Goal: Information Seeking & Learning: Learn about a topic

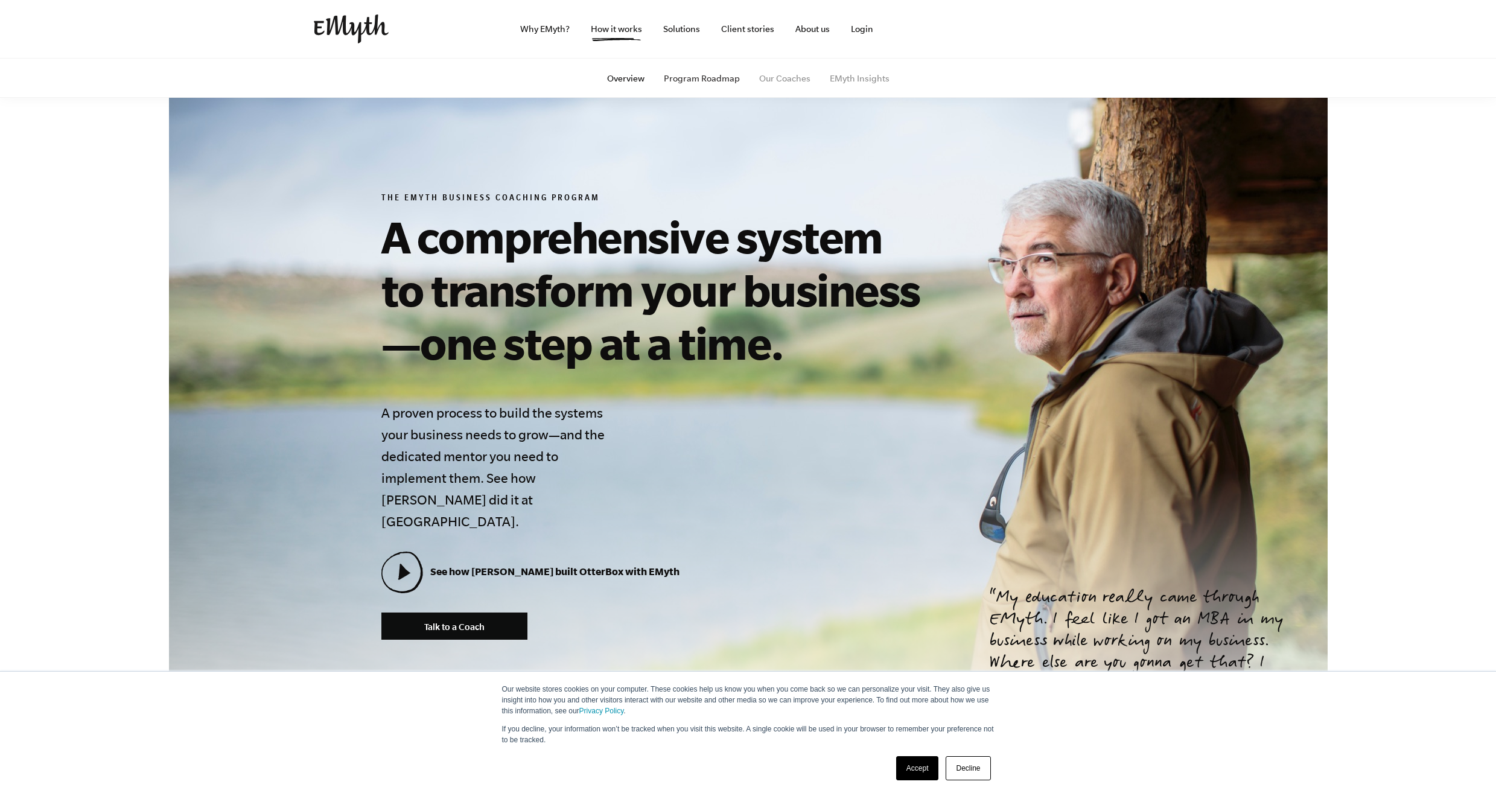
click at [722, 78] on link "Program Roadmap" at bounding box center [702, 79] width 76 height 10
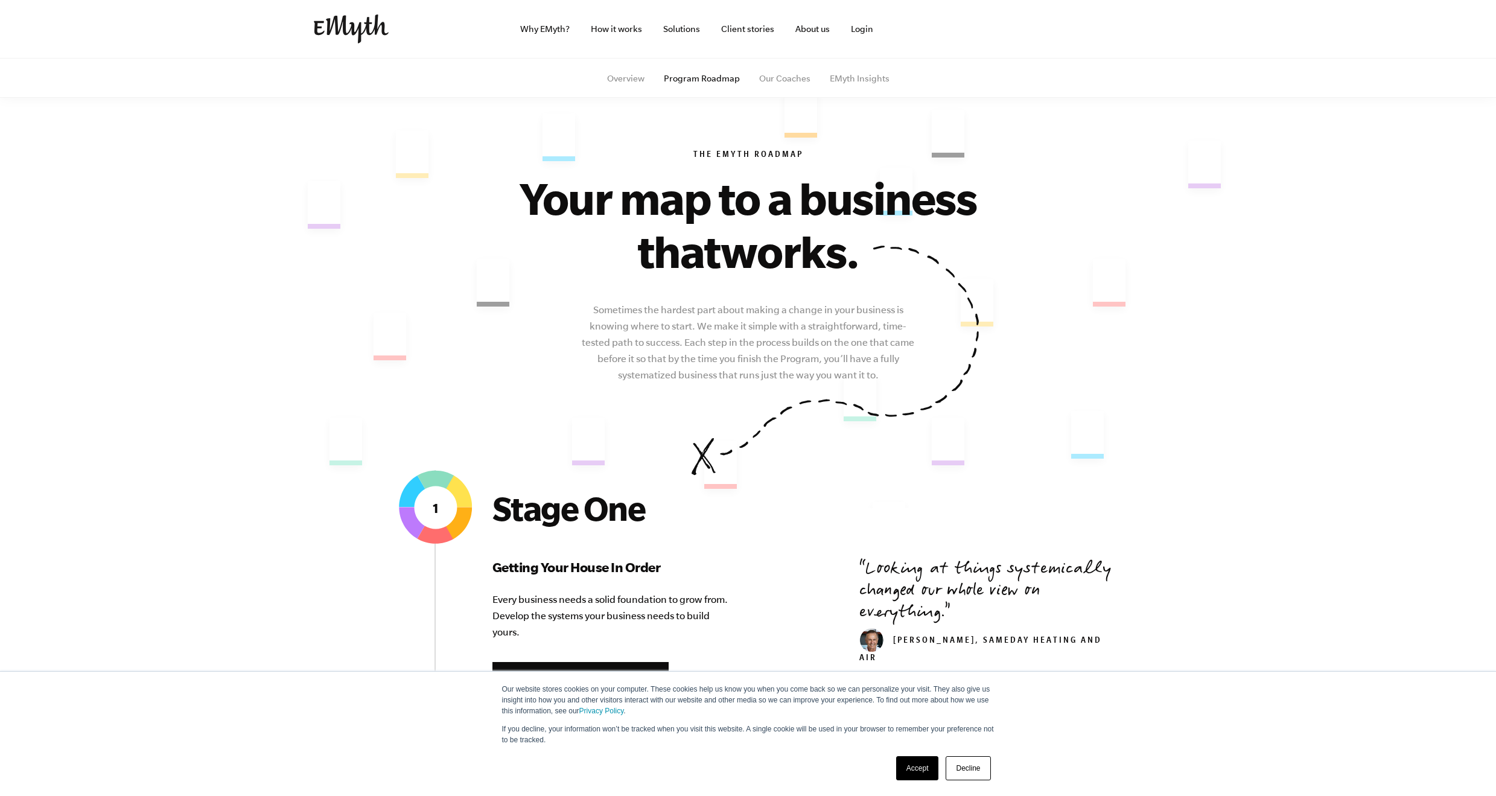
drag, startPoint x: 0, startPoint y: 0, endPoint x: 927, endPoint y: 765, distance: 1201.7
click at [928, 767] on link "Accept" at bounding box center [917, 768] width 43 height 24
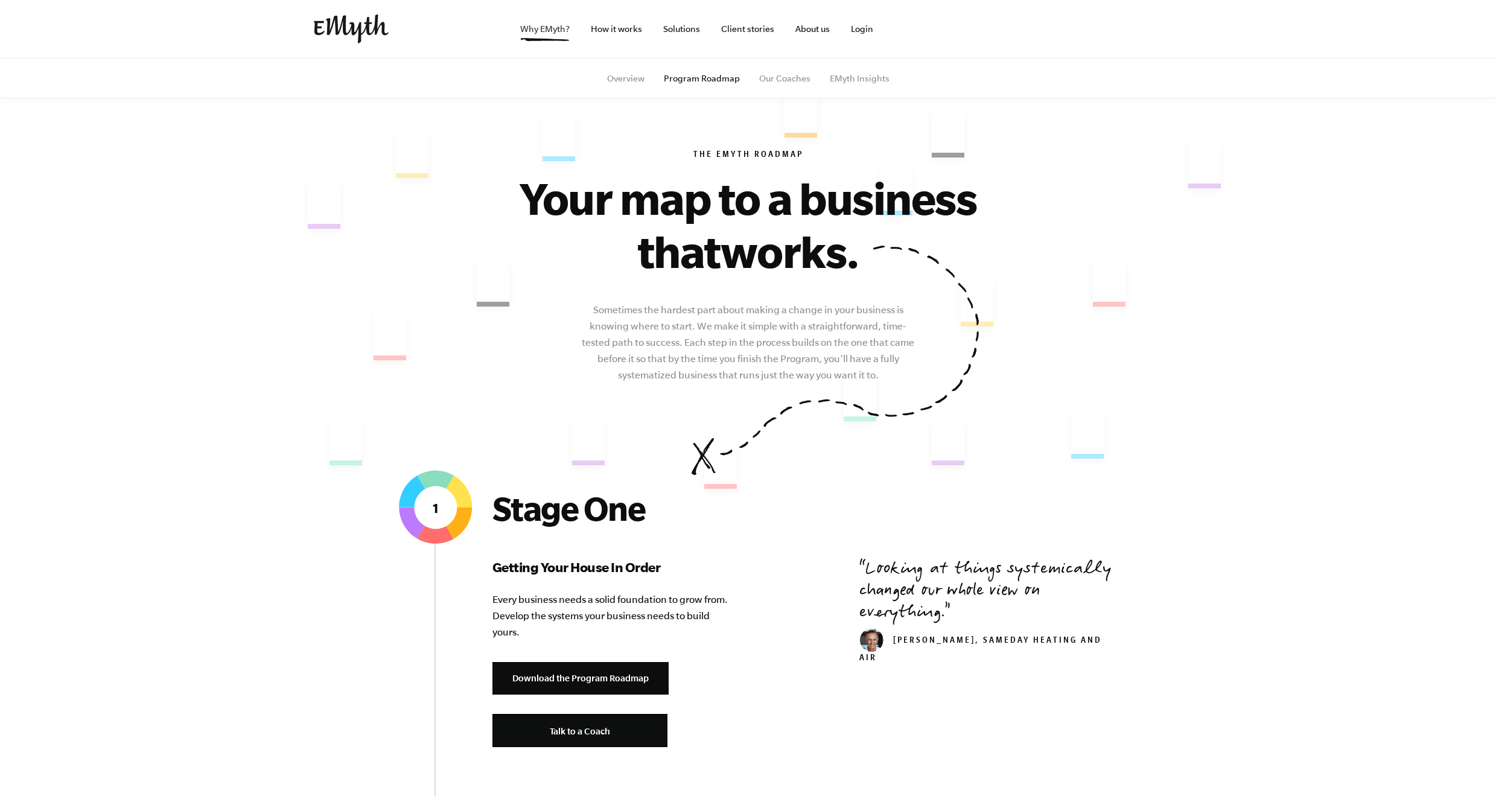
click at [542, 36] on link "Why EMyth?" at bounding box center [544, 29] width 69 height 58
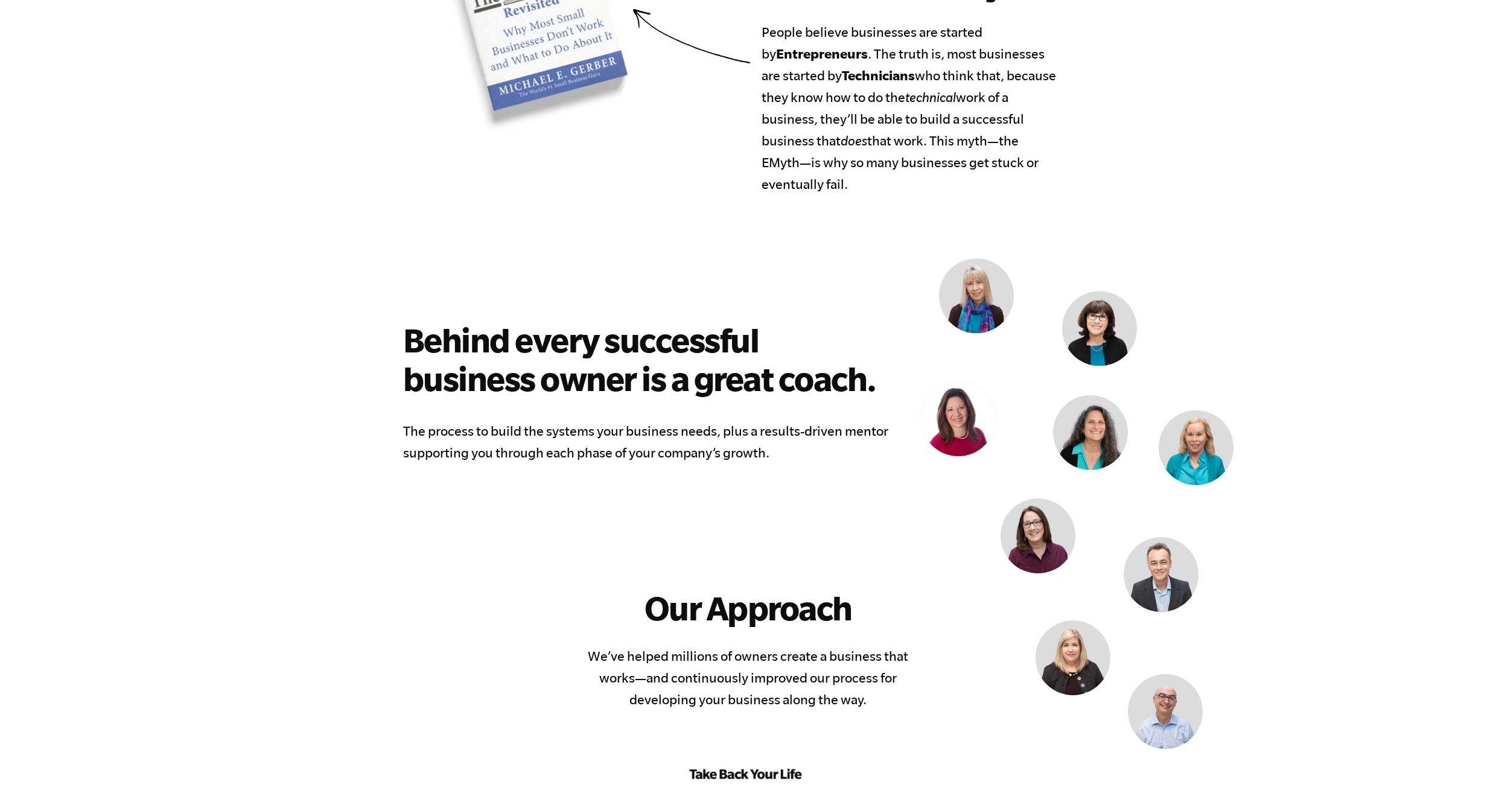
scroll to position [724, 0]
